Goal: Complete application form: Complete application form

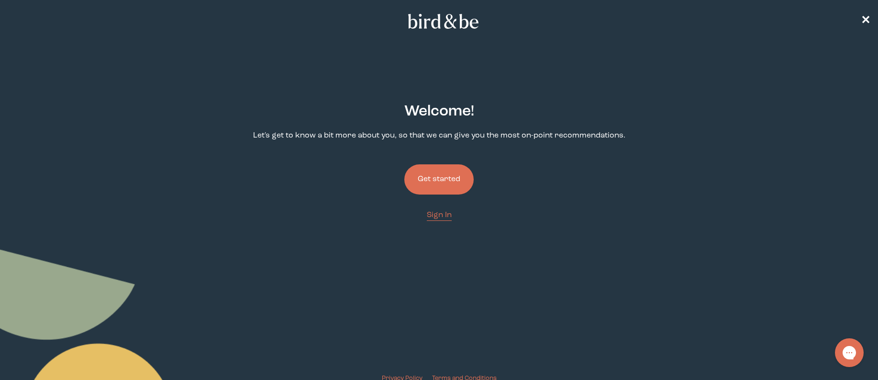
click at [437, 192] on button "Get started" at bounding box center [438, 179] width 69 height 30
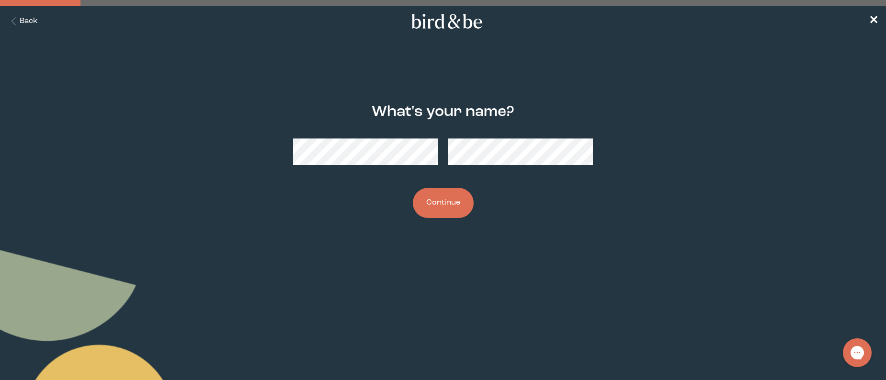
click at [424, 207] on button "Continue" at bounding box center [443, 203] width 61 height 30
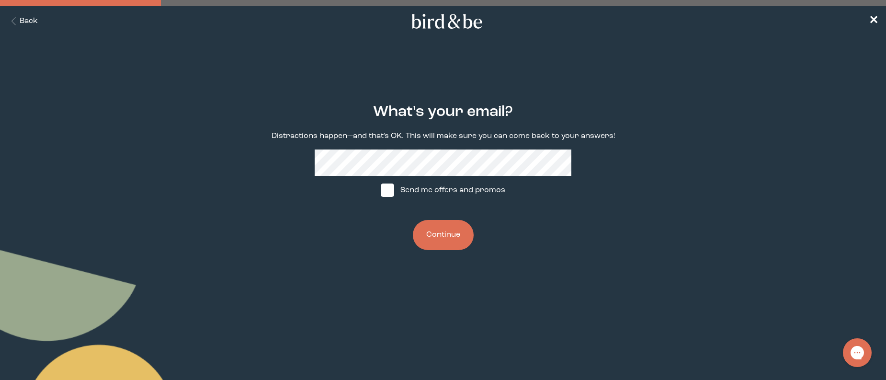
click at [314, 158] on div "What's your email? Distractions happen—and that's OK. This will make sure you c…" at bounding box center [442, 177] width 427 height 177
click at [293, 165] on div "What's your email? Distractions happen—and that's OK. This will make sure you c…" at bounding box center [442, 177] width 427 height 177
drag, startPoint x: 575, startPoint y: 224, endPoint x: 542, endPoint y: 222, distance: 33.1
click at [575, 224] on div "What's your email? Distractions happen—and that's OK. This will make sure you c…" at bounding box center [442, 177] width 427 height 177
click at [442, 235] on button "Continue" at bounding box center [443, 235] width 61 height 30
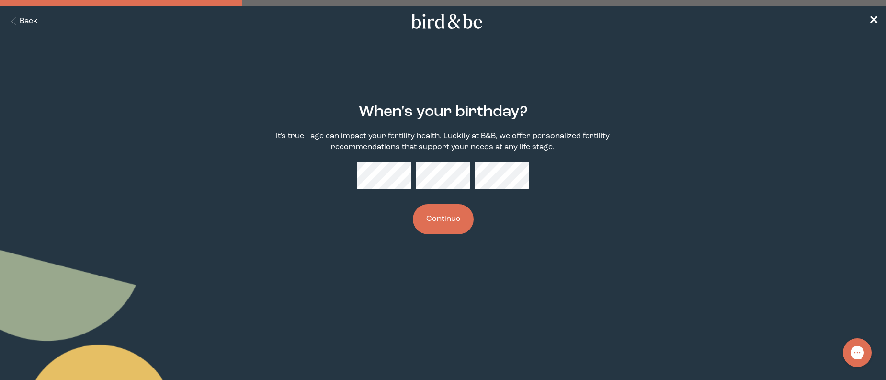
click at [419, 224] on button "Continue" at bounding box center [443, 219] width 61 height 30
click at [500, 230] on div "When's your birthday? It's true - age can impact your fertility health. Luckily…" at bounding box center [442, 169] width 427 height 161
click at [505, 202] on div "When's your birthday? It's true - age can impact your fertility health. Luckily…" at bounding box center [442, 169] width 427 height 161
click at [415, 173] on div at bounding box center [442, 175] width 171 height 26
click at [439, 235] on div "When's your birthday? It's true - age can impact your fertility health. Luckily…" at bounding box center [442, 169] width 427 height 161
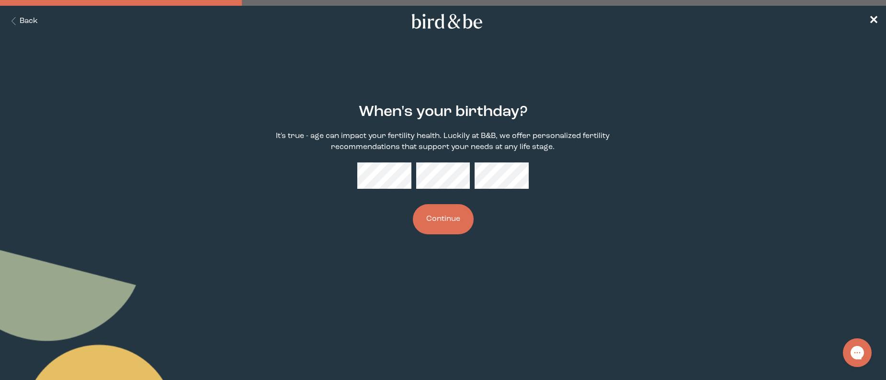
click at [440, 228] on button "Continue" at bounding box center [443, 219] width 61 height 30
click at [446, 222] on button "Continue" at bounding box center [443, 219] width 61 height 30
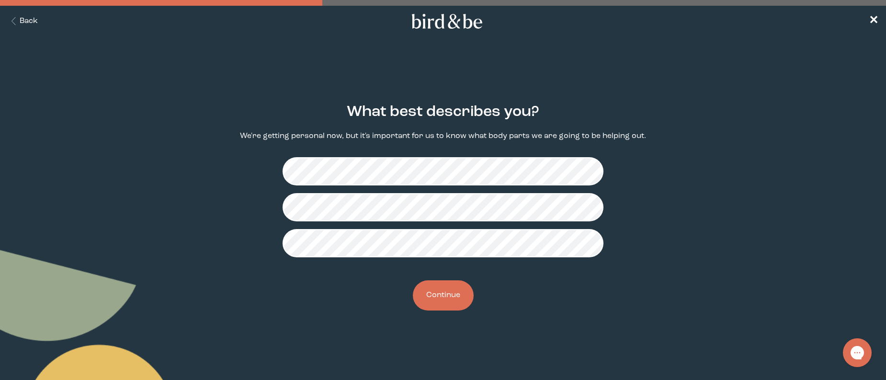
click at [458, 299] on button "Continue" at bounding box center [443, 295] width 61 height 30
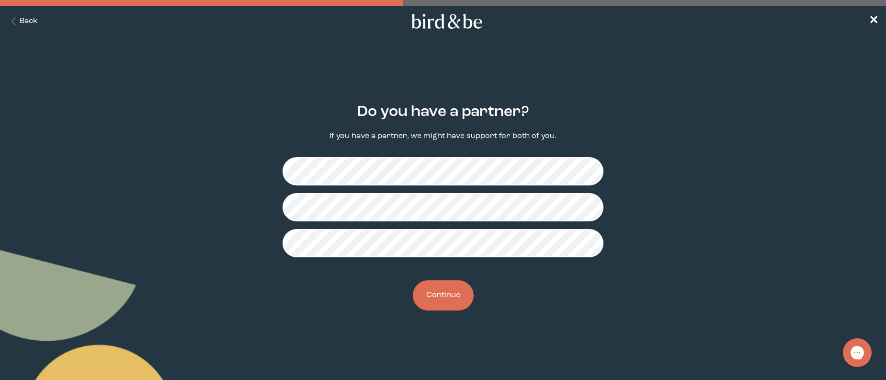
click at [437, 304] on button "Continue" at bounding box center [443, 295] width 61 height 30
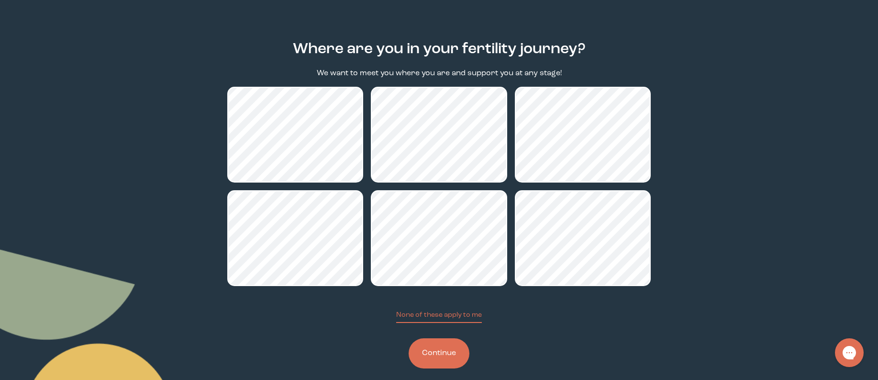
scroll to position [74, 0]
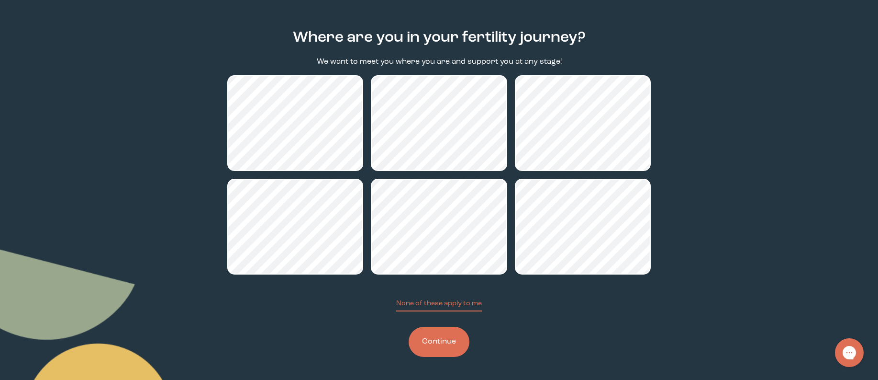
click at [452, 344] on button "Continue" at bounding box center [439, 341] width 61 height 30
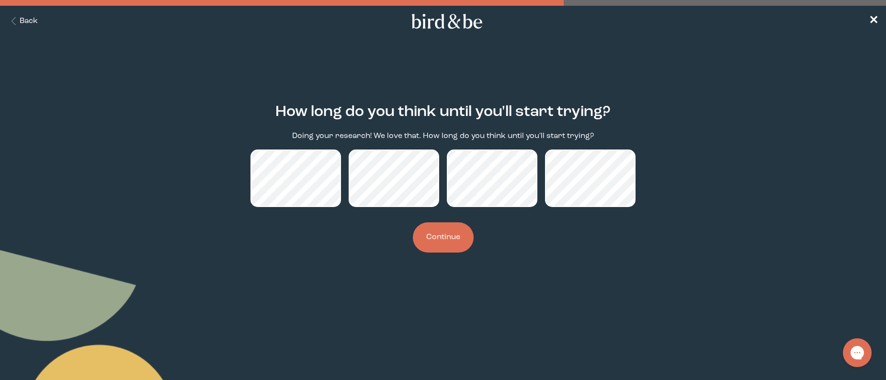
click at [468, 240] on button "Continue" at bounding box center [443, 237] width 61 height 30
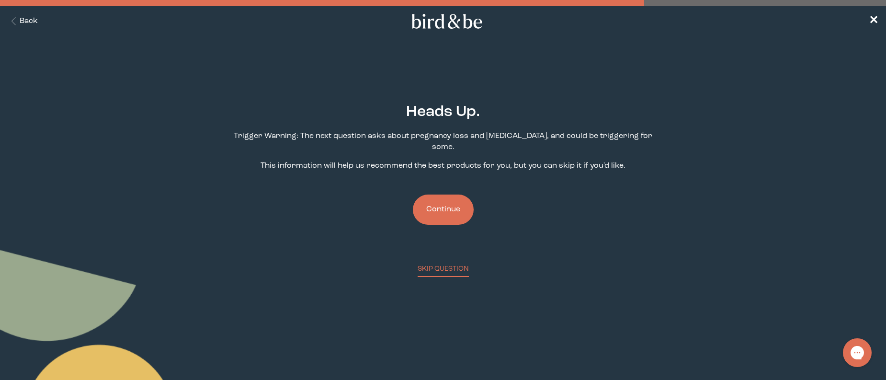
click at [444, 208] on button "Continue" at bounding box center [443, 209] width 61 height 30
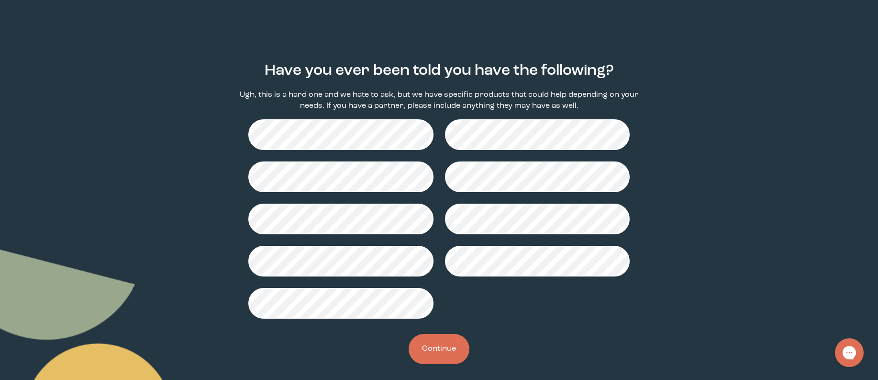
scroll to position [48, 0]
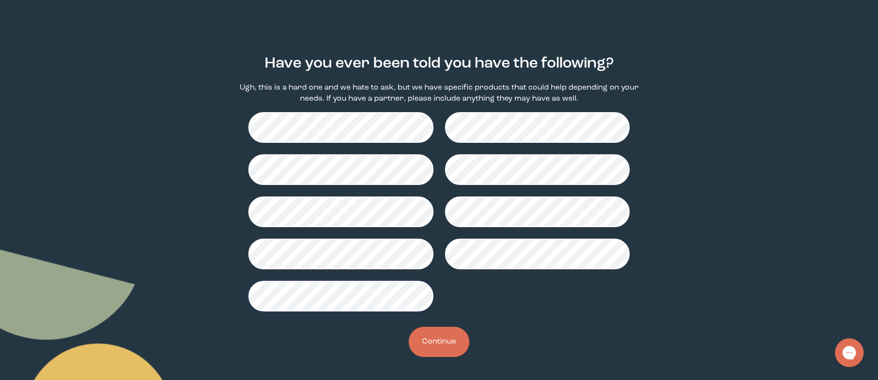
click at [451, 342] on button "Continue" at bounding box center [439, 341] width 61 height 30
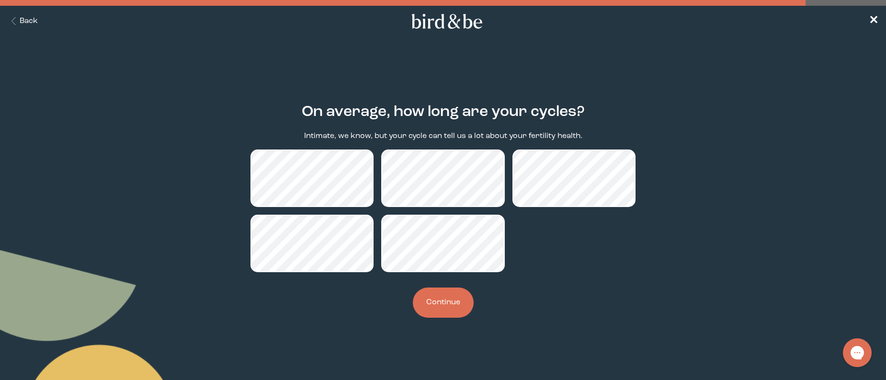
click at [437, 305] on button "Continue" at bounding box center [443, 302] width 61 height 30
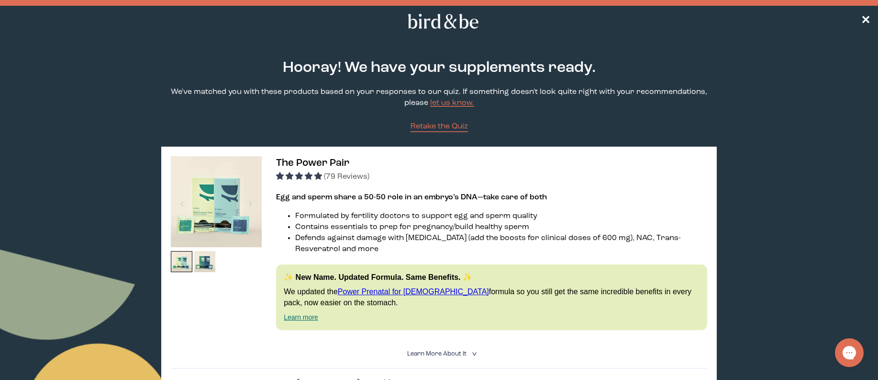
click at [234, 196] on img at bounding box center [216, 201] width 91 height 91
click at [431, 22] on icon at bounding box center [443, 21] width 75 height 15
